Goal: Task Accomplishment & Management: Complete application form

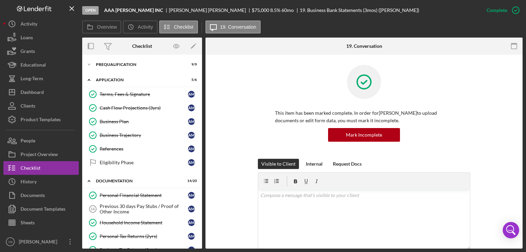
scroll to position [96, 0]
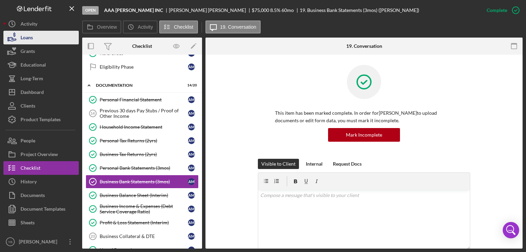
click at [22, 37] on div "Loans" at bounding box center [27, 38] width 12 height 15
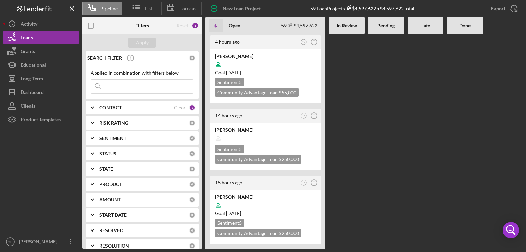
click at [437, 147] on div at bounding box center [425, 141] width 36 height 215
click at [286, 66] on div at bounding box center [265, 64] width 101 height 13
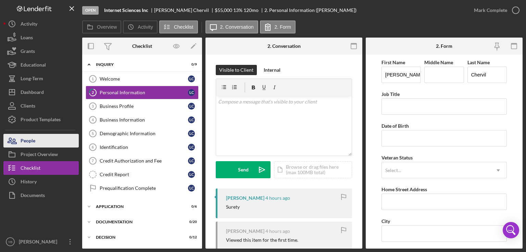
click at [41, 139] on button "People" at bounding box center [40, 141] width 75 height 14
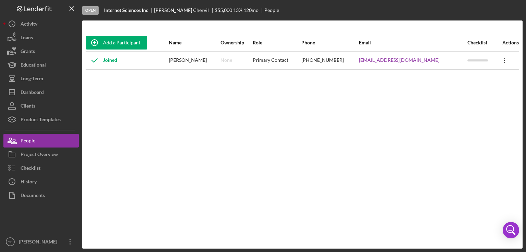
click at [502, 61] on icon "Icon/Overflow" at bounding box center [503, 60] width 17 height 17
click at [453, 80] on div "Icon/Edit Edit" at bounding box center [469, 79] width 75 height 14
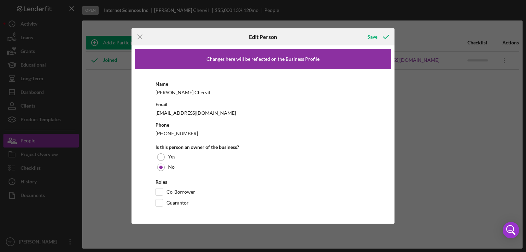
click at [196, 111] on div "[EMAIL_ADDRESS][DOMAIN_NAME]" at bounding box center [262, 113] width 215 height 9
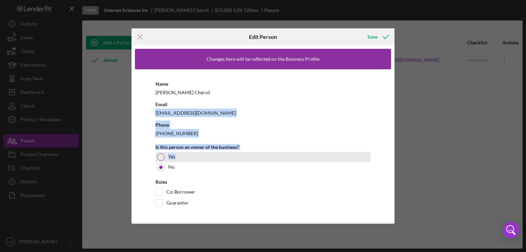
drag, startPoint x: 196, startPoint y: 111, endPoint x: 245, endPoint y: 152, distance: 63.9
click at [245, 152] on div "Name [PERSON_NAME] Email [EMAIL_ADDRESS][DOMAIN_NAME] Phone [PHONE_NUMBER] Is t…" at bounding box center [263, 144] width 256 height 151
click at [245, 152] on div "Yes" at bounding box center [262, 157] width 215 height 10
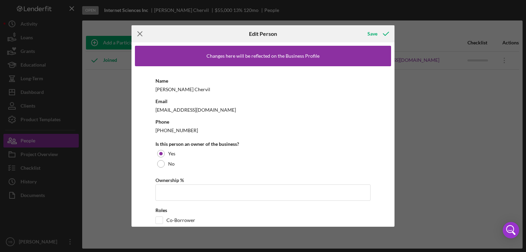
click at [140, 36] on icon "Icon/Menu Close" at bounding box center [139, 33] width 17 height 17
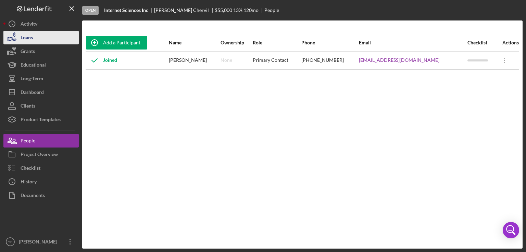
click at [35, 41] on button "Loans" at bounding box center [40, 38] width 75 height 14
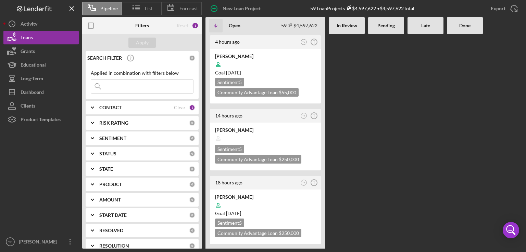
click at [128, 89] on input at bounding box center [142, 87] width 102 height 14
type input "alix"
click at [138, 43] on div "Apply" at bounding box center [142, 43] width 13 height 10
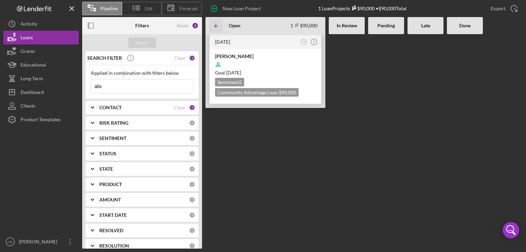
click at [280, 62] on div at bounding box center [265, 64] width 101 height 13
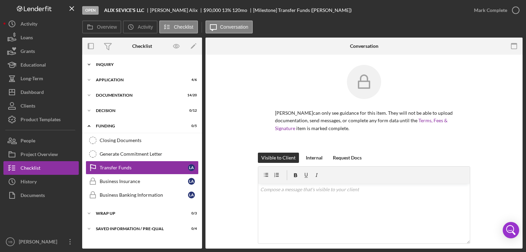
click at [109, 63] on div "Inquiry" at bounding box center [145, 65] width 98 height 4
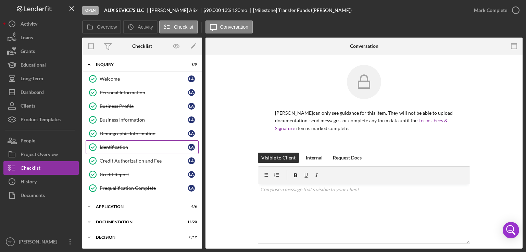
click at [115, 145] on div "Identification" at bounding box center [144, 147] width 88 height 5
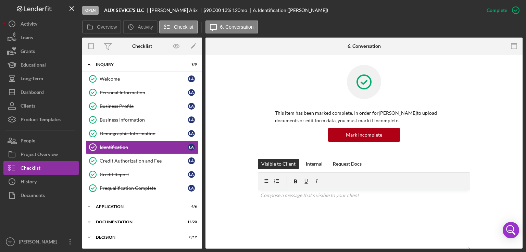
click at [498, 136] on div "This item has been marked complete. In order for [PERSON_NAME] to upload docume…" at bounding box center [364, 112] width 296 height 94
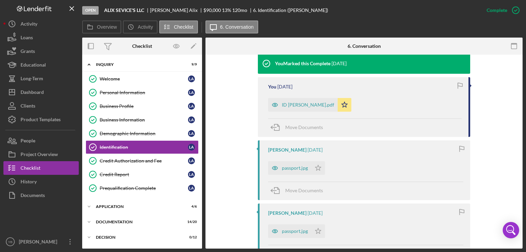
scroll to position [233, 0]
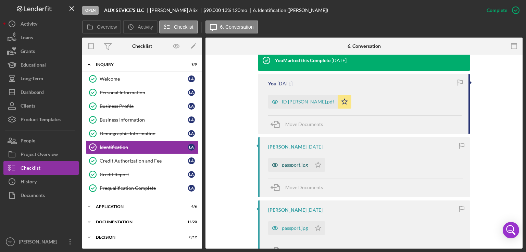
click at [293, 164] on div "passport.jpg" at bounding box center [295, 165] width 26 height 5
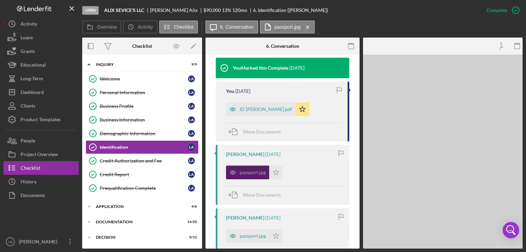
scroll to position [240, 0]
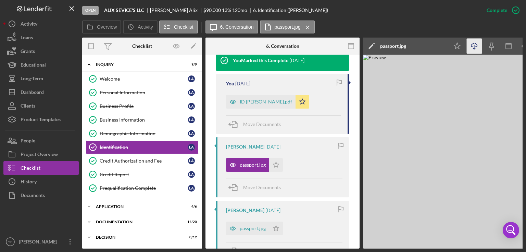
click at [475, 50] on icon "Icon/Download" at bounding box center [473, 46] width 15 height 15
click at [24, 40] on div "Loans" at bounding box center [27, 38] width 12 height 15
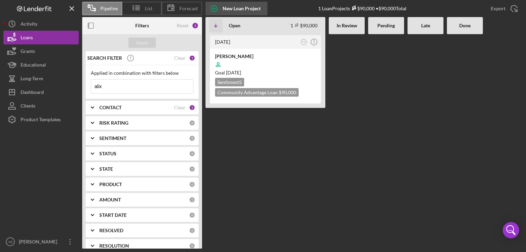
click at [224, 9] on div "New Loan Project" at bounding box center [241, 9] width 38 height 14
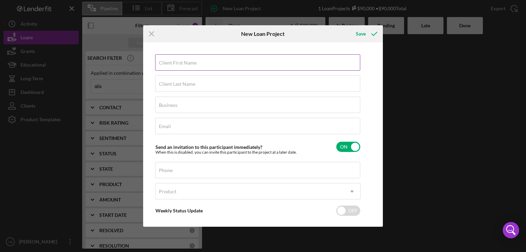
click at [166, 65] on label "Client First Name" at bounding box center [178, 62] width 38 height 5
click at [166, 65] on input "Client First Name" at bounding box center [257, 62] width 205 height 16
paste input "[PERSON_NAME]"
type input "[PERSON_NAME]"
click at [164, 87] on label "Client Last Name" at bounding box center [177, 83] width 36 height 5
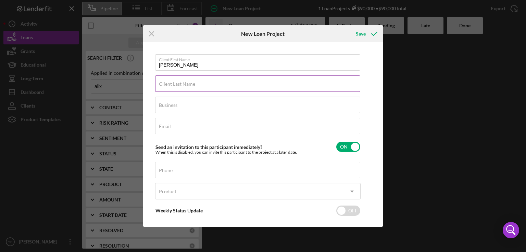
click at [164, 87] on input "Client Last Name" at bounding box center [257, 84] width 205 height 16
paste input "[PERSON_NAME]"
type input "[PERSON_NAME]"
click at [205, 65] on input "[PERSON_NAME]" at bounding box center [257, 62] width 205 height 16
type input "[PERSON_NAME]"
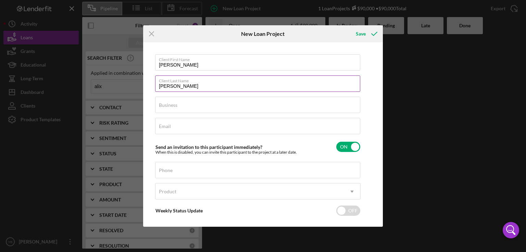
click at [184, 85] on input "[PERSON_NAME]" at bounding box center [257, 84] width 205 height 16
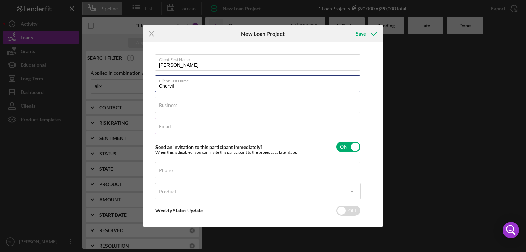
type input "Chervil"
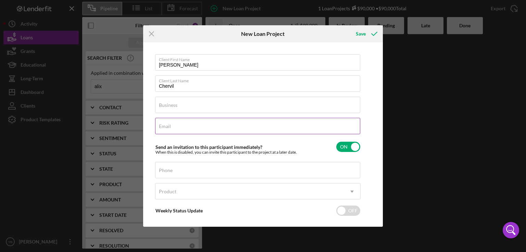
click at [162, 126] on label "Email" at bounding box center [165, 126] width 12 height 5
click at [162, 126] on input "Email" at bounding box center [257, 126] width 205 height 16
click at [179, 130] on input "chervi" at bounding box center [257, 126] width 205 height 16
type input "c"
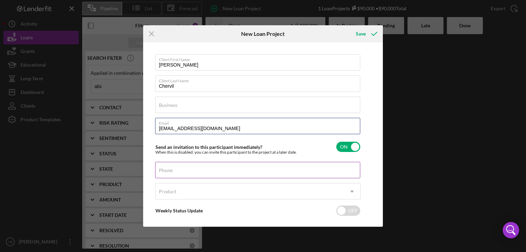
type input "[EMAIL_ADDRESS][DOMAIN_NAME]"
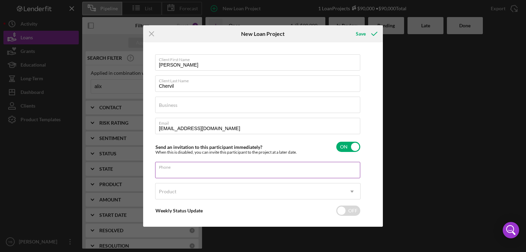
click at [170, 175] on input "Phone" at bounding box center [257, 170] width 205 height 16
type input "[PHONE_NUMBER]"
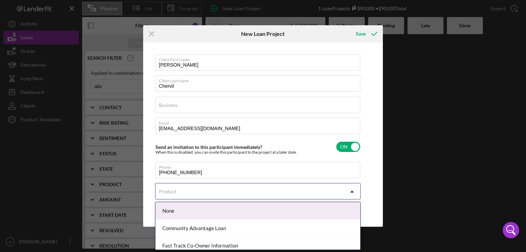
click at [169, 195] on div "Product" at bounding box center [249, 192] width 188 height 16
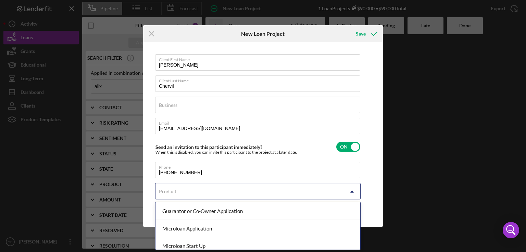
scroll to position [70, 0]
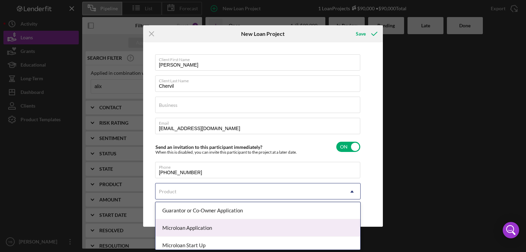
click at [197, 226] on div "Microloan Application" at bounding box center [257, 228] width 205 height 17
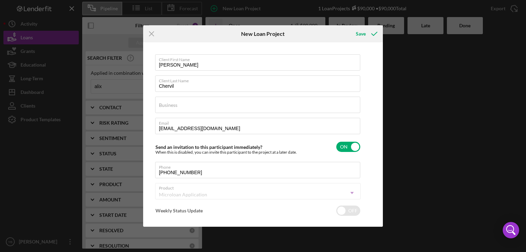
checkbox input "true"
click at [168, 210] on label "Amount" at bounding box center [167, 212] width 17 height 5
click at [168, 210] on input "Amount" at bounding box center [257, 212] width 205 height 16
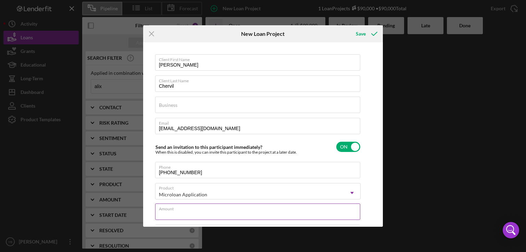
type input "$5"
type textarea "Here's a snapshot of information that has been fully approved, as well as the i…"
type input "$55"
type textarea "Here's a snapshot of information that has been fully approved, as well as the i…"
type input "$550"
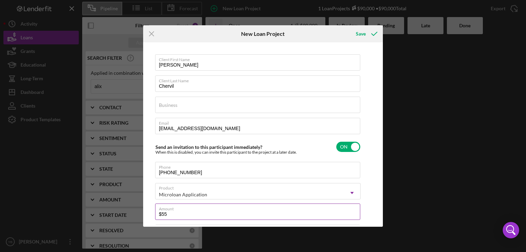
type textarea "Here's a snapshot of information that has been fully approved, as well as the i…"
type input "$5,500"
type textarea "Here's a snapshot of information that has been fully approved, as well as the i…"
type input "$55,000"
type textarea "Here's a snapshot of information that has been fully approved, as well as the i…"
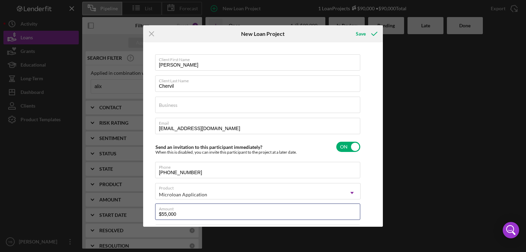
type input "$55,000"
type textarea "Here's a snapshot of information that has been fully approved, as well as the i…"
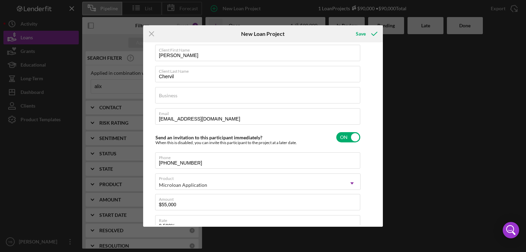
scroll to position [0, 0]
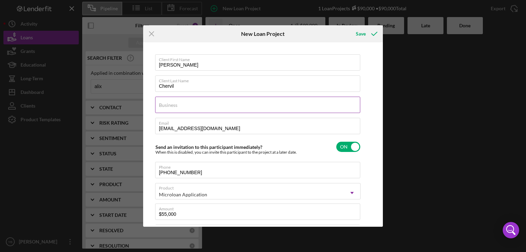
click at [176, 103] on label "Business" at bounding box center [168, 105] width 18 height 5
click at [176, 103] on input "Business" at bounding box center [257, 105] width 205 height 16
paste input "Pearl Strategic Management Consulting LLC"
type input "Pearl Strategic Management Consulting LLC"
type textarea "Here's a snapshot of information that has been fully approved, as well as the i…"
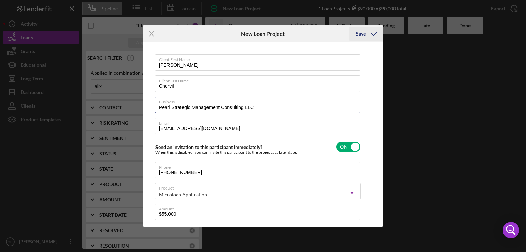
type input "Pearl Strategic Management Consulting LLC"
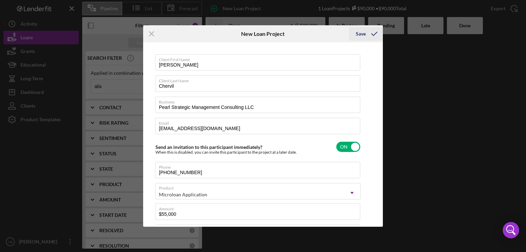
click at [353, 32] on button "Save" at bounding box center [366, 34] width 34 height 14
type textarea "Here's a snapshot of information that has been fully approved, as well as the i…"
checkbox input "false"
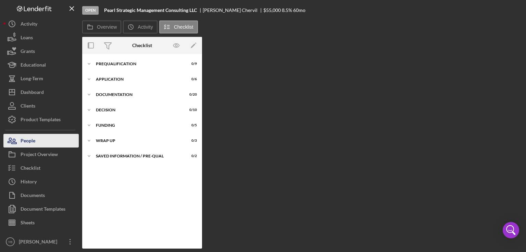
click at [38, 143] on button "People" at bounding box center [40, 141] width 75 height 14
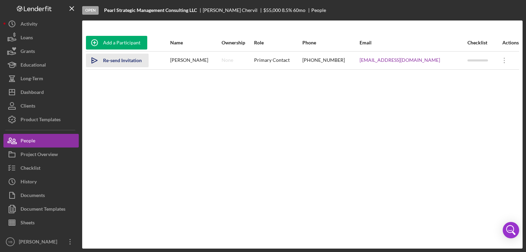
click at [125, 61] on div "Re-send Invitation" at bounding box center [122, 61] width 39 height 14
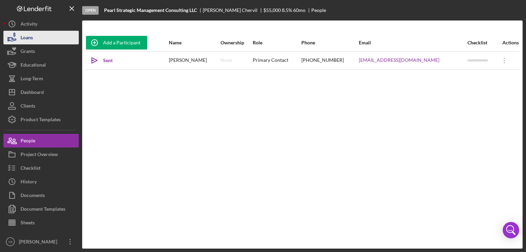
click at [33, 39] on button "Loans" at bounding box center [40, 38] width 75 height 14
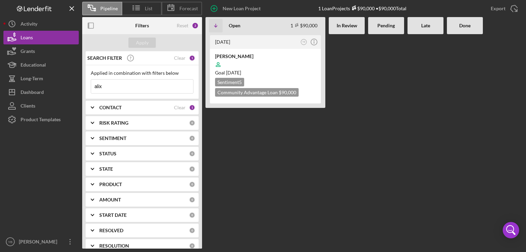
click at [106, 88] on input "alix" at bounding box center [142, 87] width 102 height 14
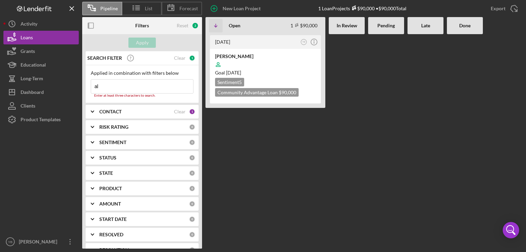
type input "a"
